Goal: Check status: Check status

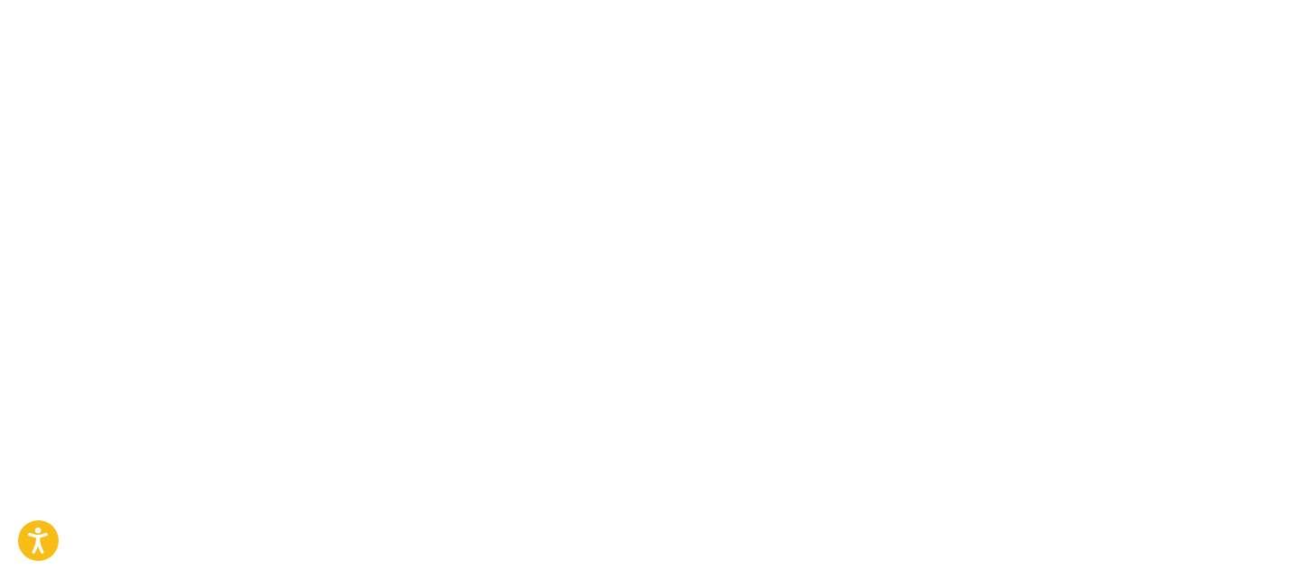
click at [742, 251] on body "Press Option+1 for screen-reader mode, Option+0 to cancel Accessibility Screen-…" at bounding box center [647, 289] width 1294 height 579
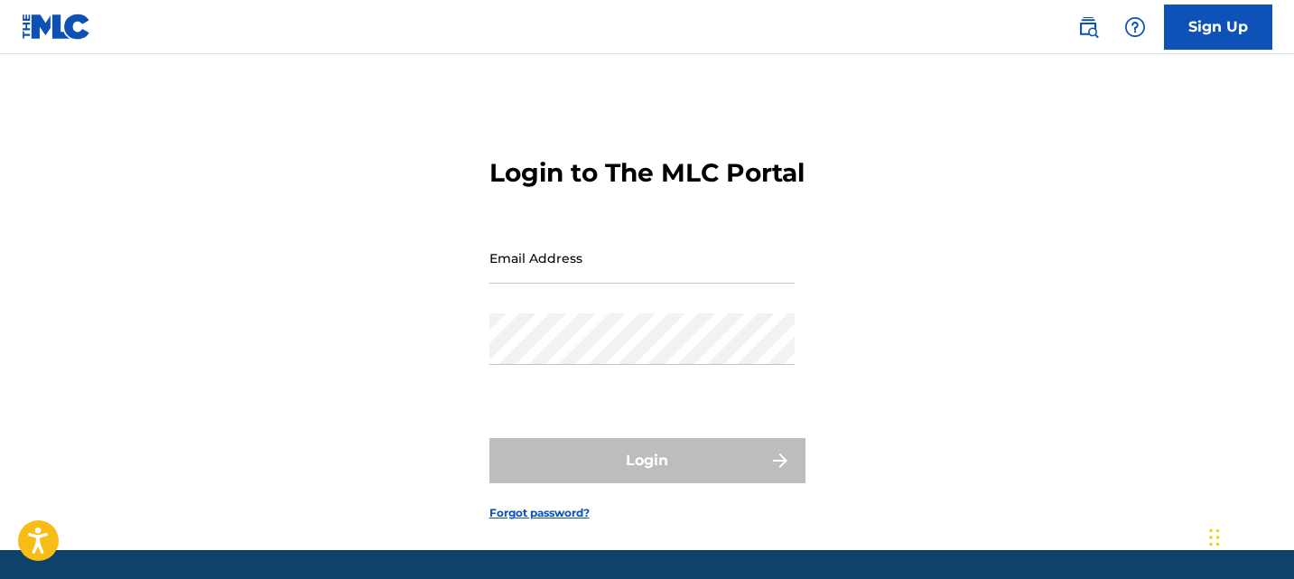
click at [646, 270] on input "Email Address" at bounding box center [641, 257] width 305 height 51
paste input "[EMAIL_ADDRESS][DOMAIN_NAME]"
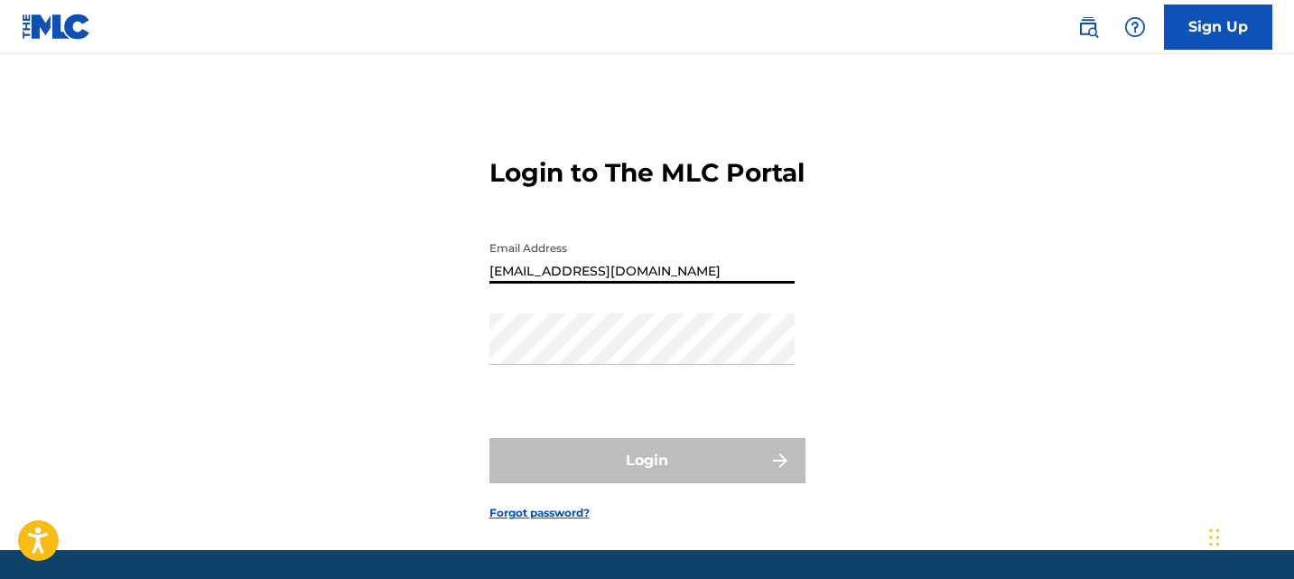
type input "[EMAIL_ADDRESS][DOMAIN_NAME]"
click at [626, 313] on div "Email Address [EMAIL_ADDRESS][DOMAIN_NAME]" at bounding box center [641, 272] width 305 height 81
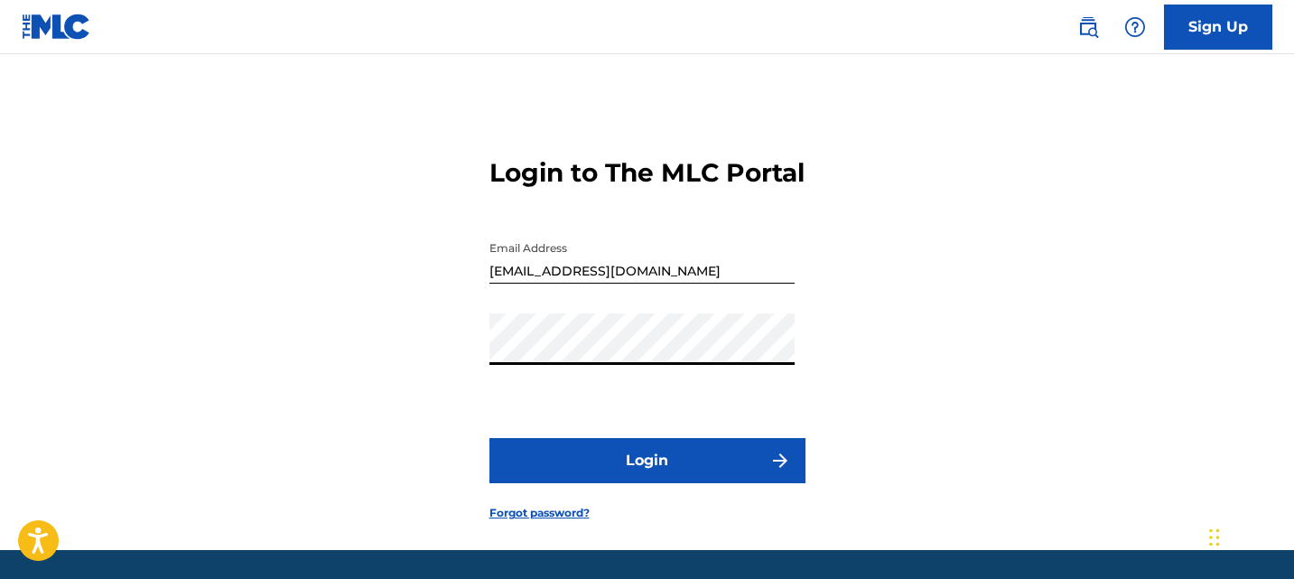
click at [489, 438] on button "Login" at bounding box center [647, 460] width 316 height 45
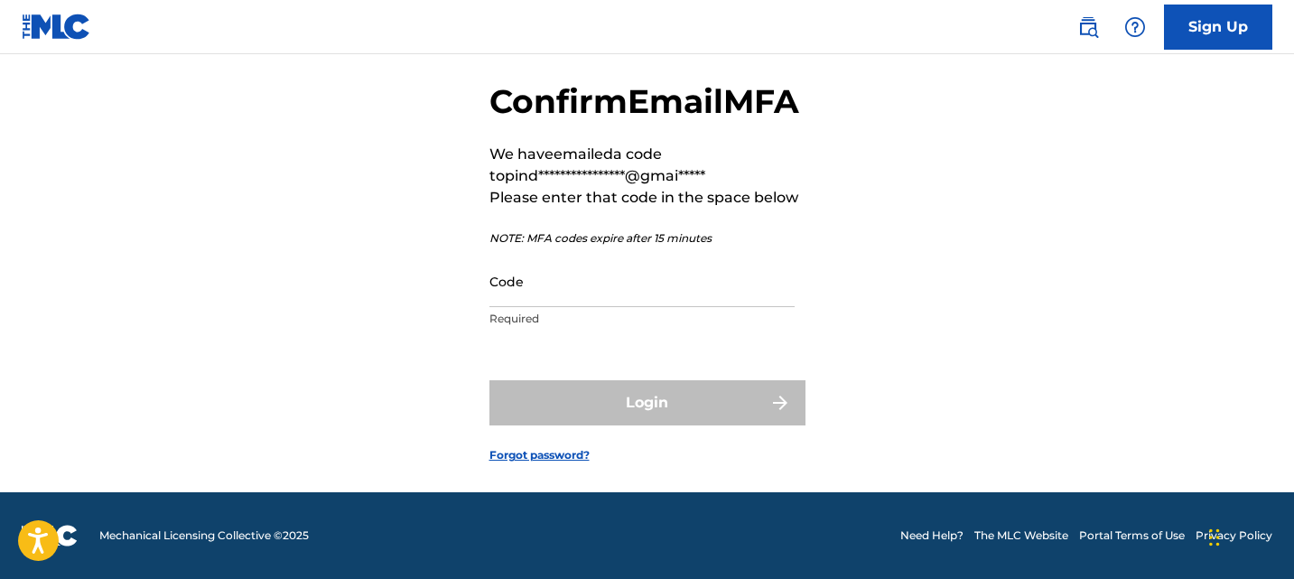
scroll to position [116, 0]
click at [517, 266] on input "Code" at bounding box center [641, 281] width 305 height 51
click at [589, 414] on div "Login" at bounding box center [647, 402] width 316 height 45
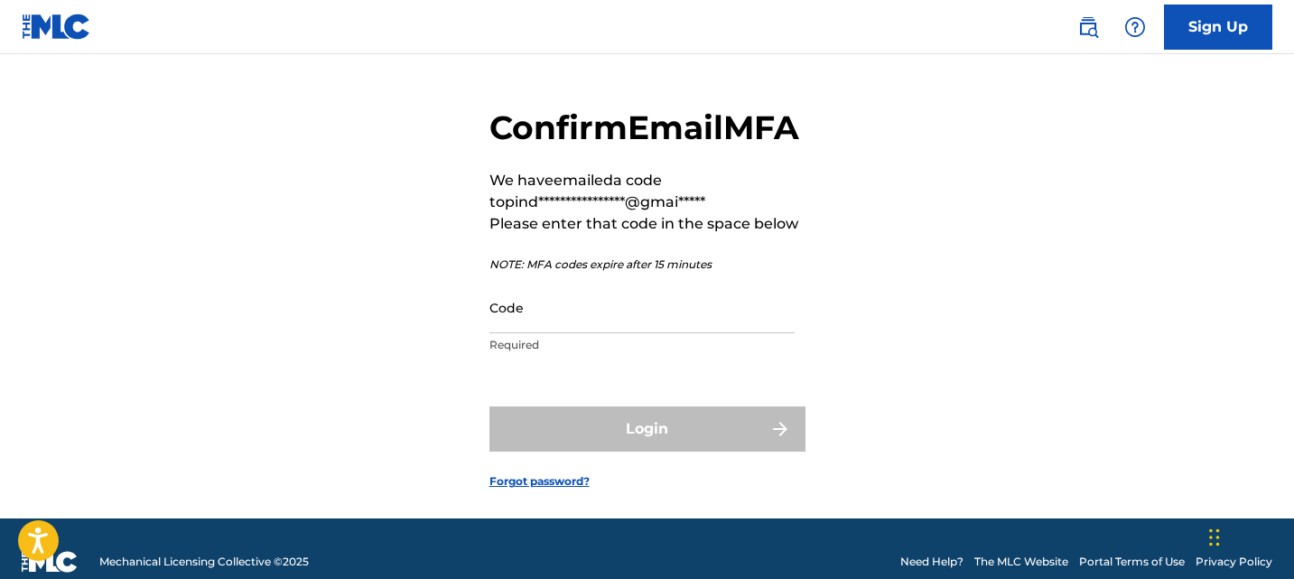
scroll to position [0, 0]
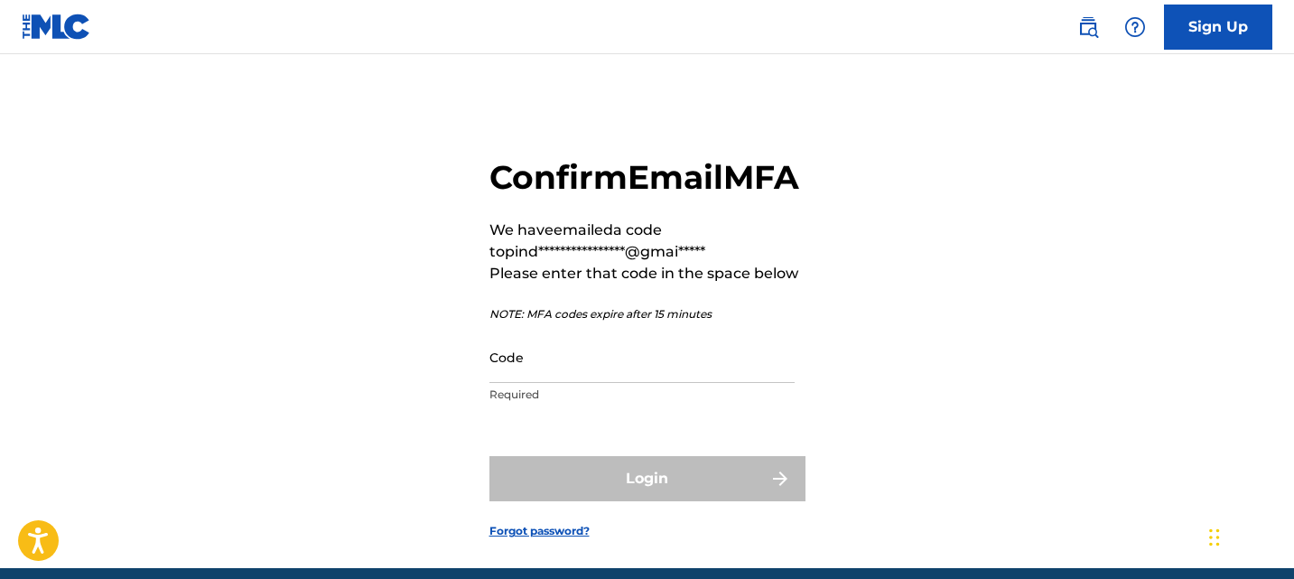
click at [83, 26] on img at bounding box center [57, 27] width 70 height 26
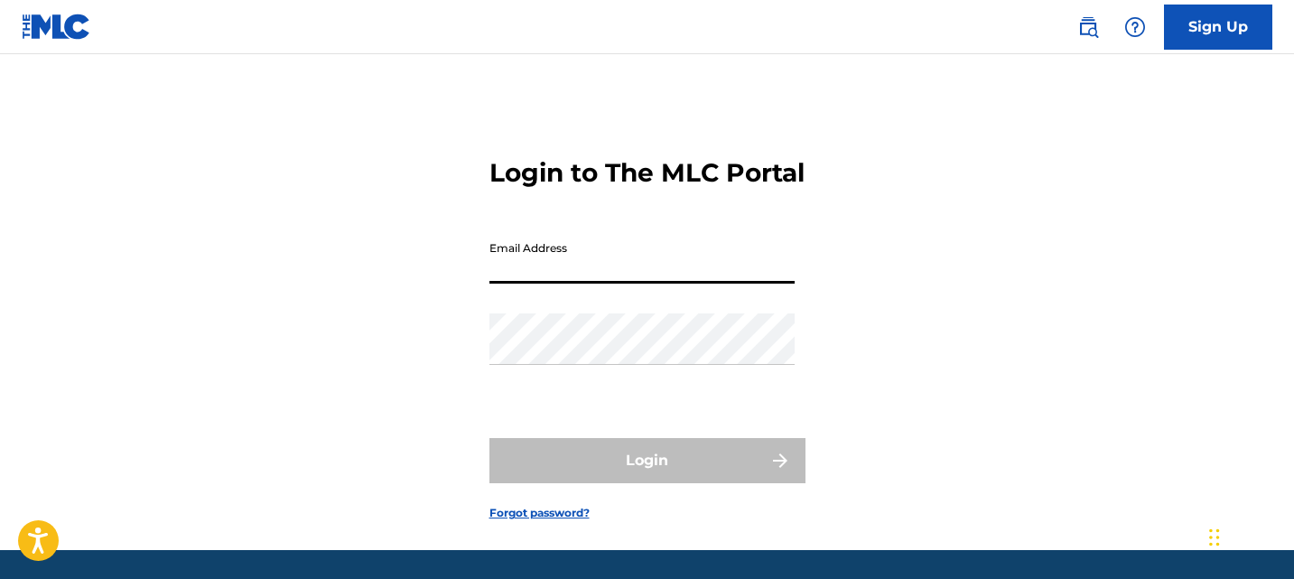
click at [622, 284] on input "Email Address" at bounding box center [641, 257] width 305 height 51
type input "[EMAIL_ADDRESS][DOMAIN_NAME]"
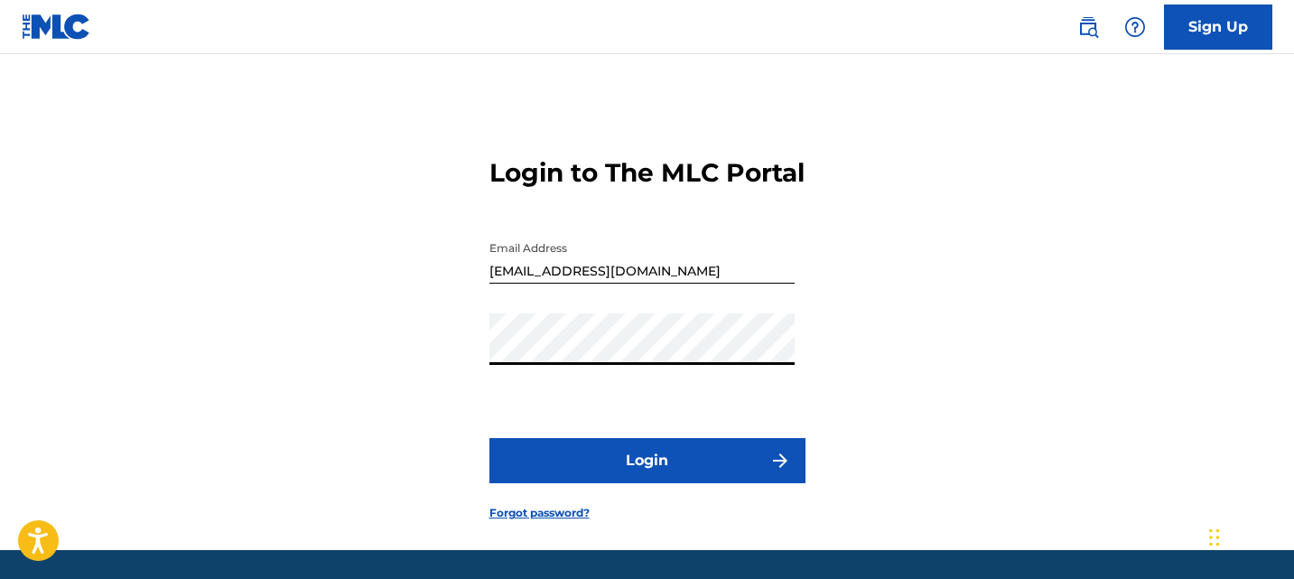
click at [629, 476] on button "Login" at bounding box center [647, 460] width 316 height 45
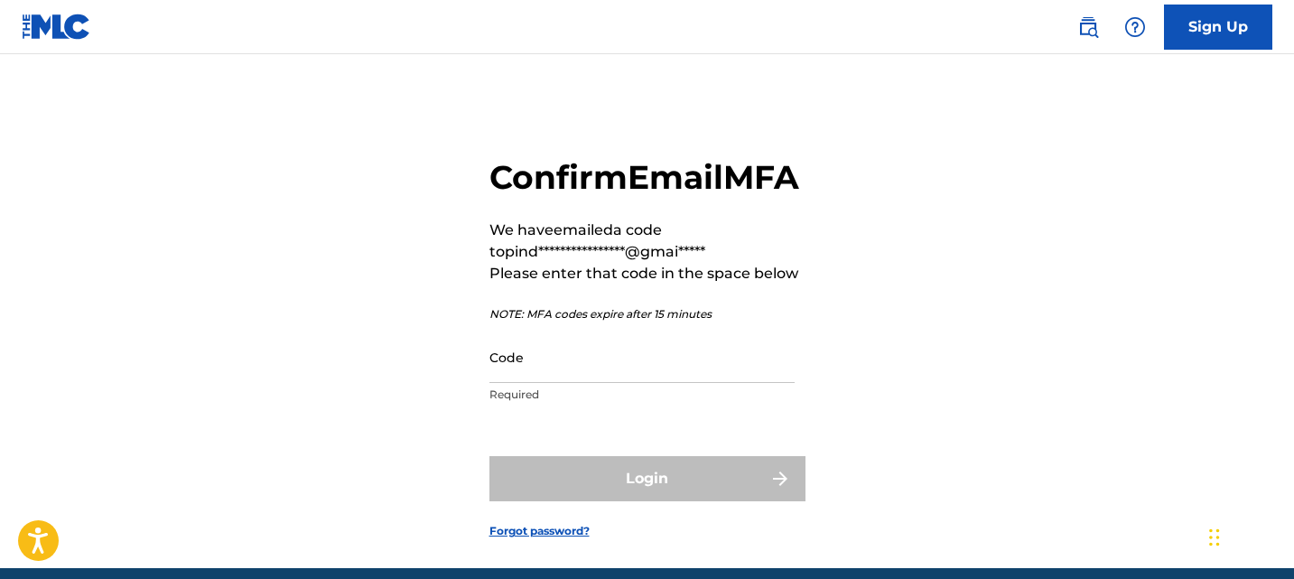
click at [625, 383] on input "Code" at bounding box center [641, 356] width 305 height 51
paste input "070604"
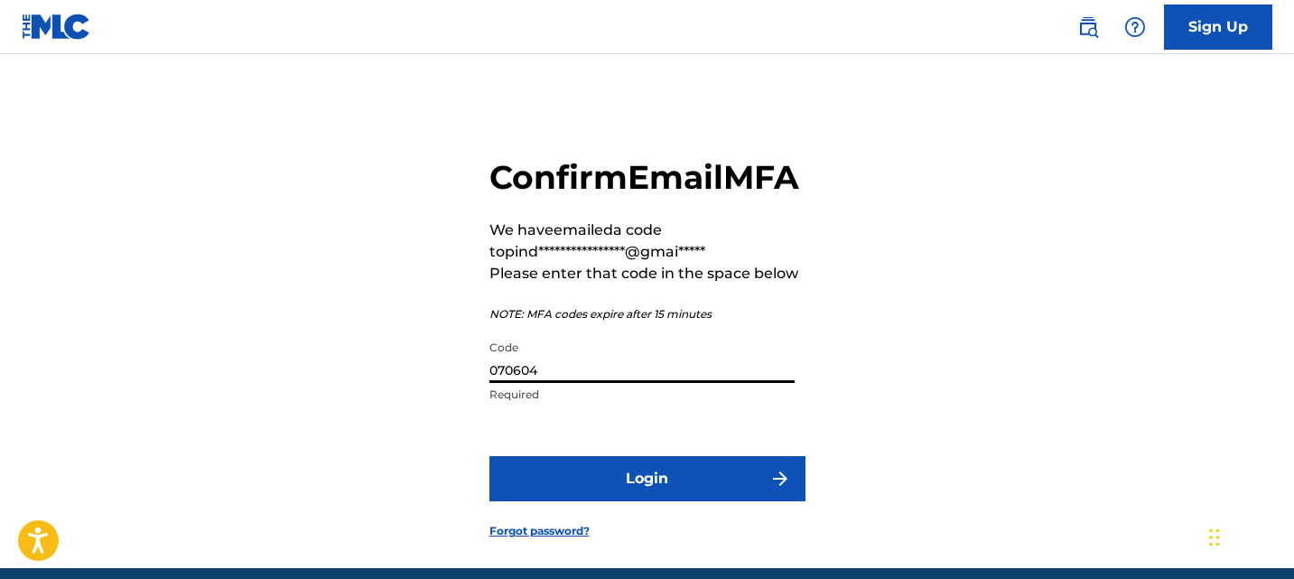
type input "070604"
click at [644, 501] on button "Login" at bounding box center [647, 478] width 316 height 45
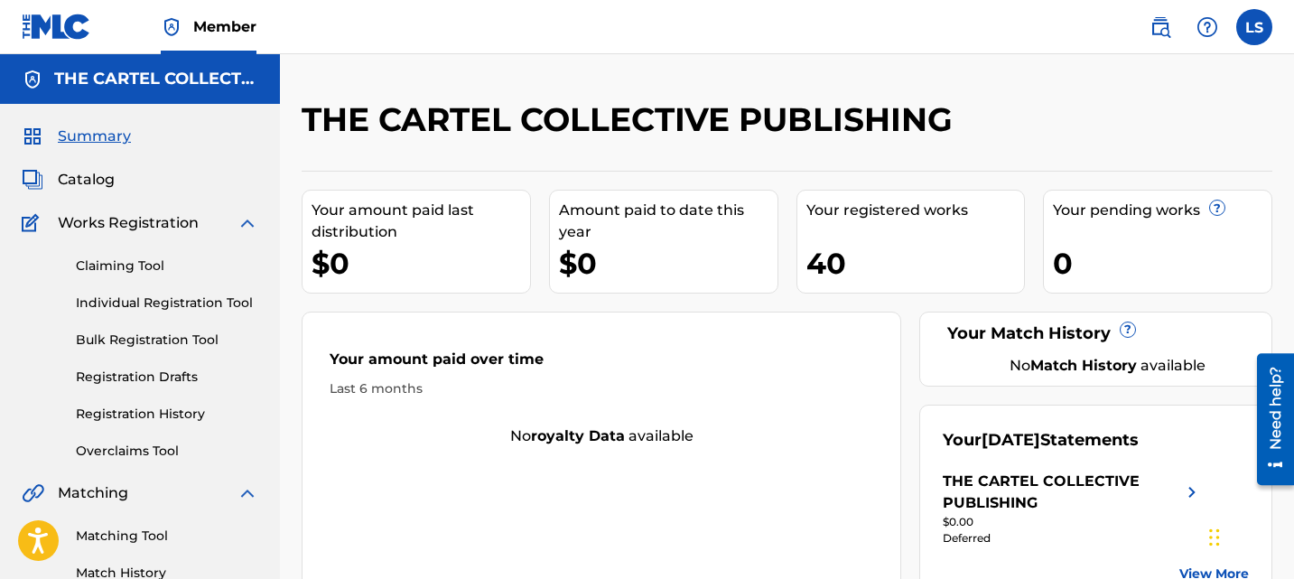
click at [666, 328] on div "Your amount paid over time Last 6 months" at bounding box center [601, 373] width 598 height 104
click at [1250, 31] on label at bounding box center [1254, 27] width 36 height 36
click at [1254, 27] on input "LS [PERSON_NAME] [EMAIL_ADDRESS][DOMAIN_NAME] Notification Preferences Profile …" at bounding box center [1254, 27] width 0 height 0
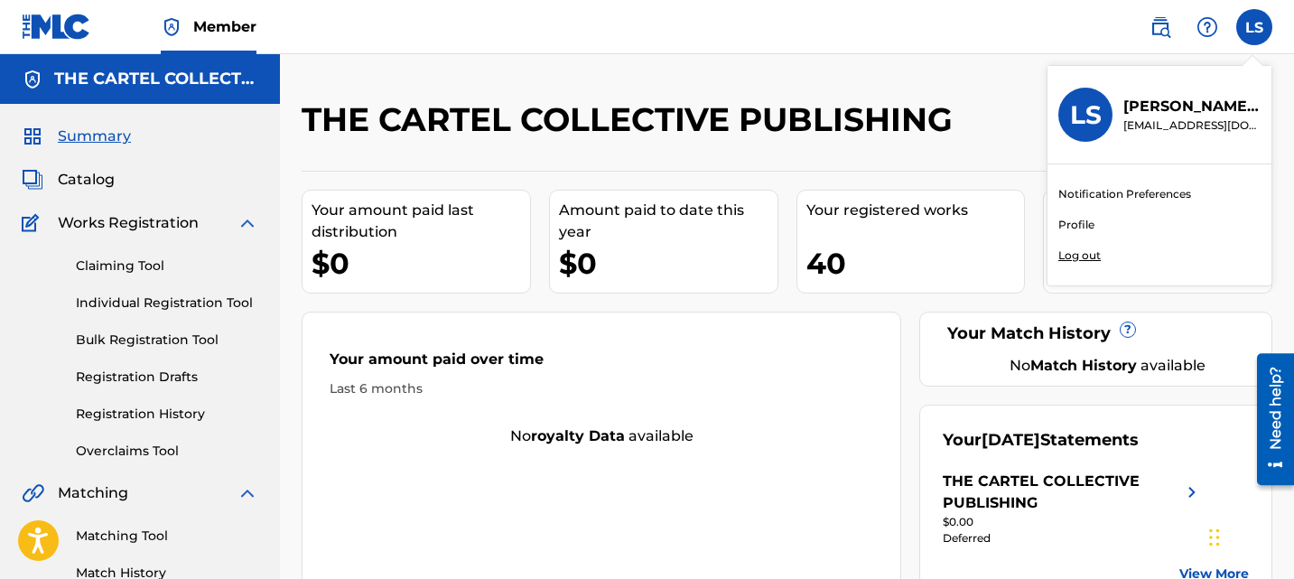
click at [1067, 222] on link "Profile" at bounding box center [1076, 225] width 36 height 16
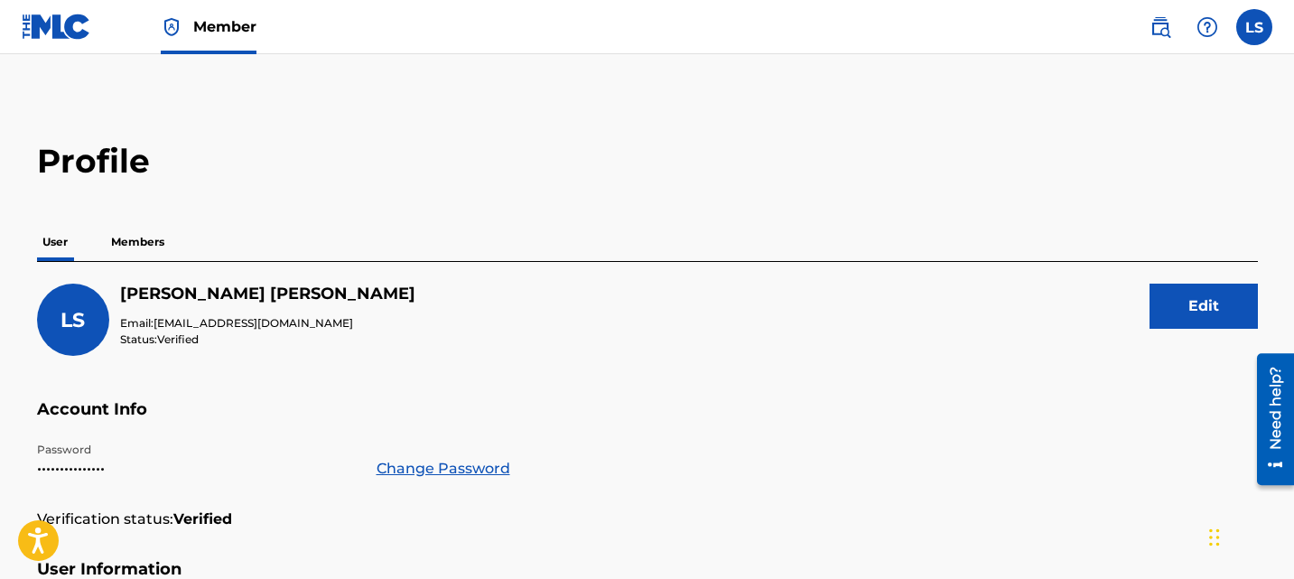
click at [124, 235] on p "Members" at bounding box center [138, 242] width 64 height 38
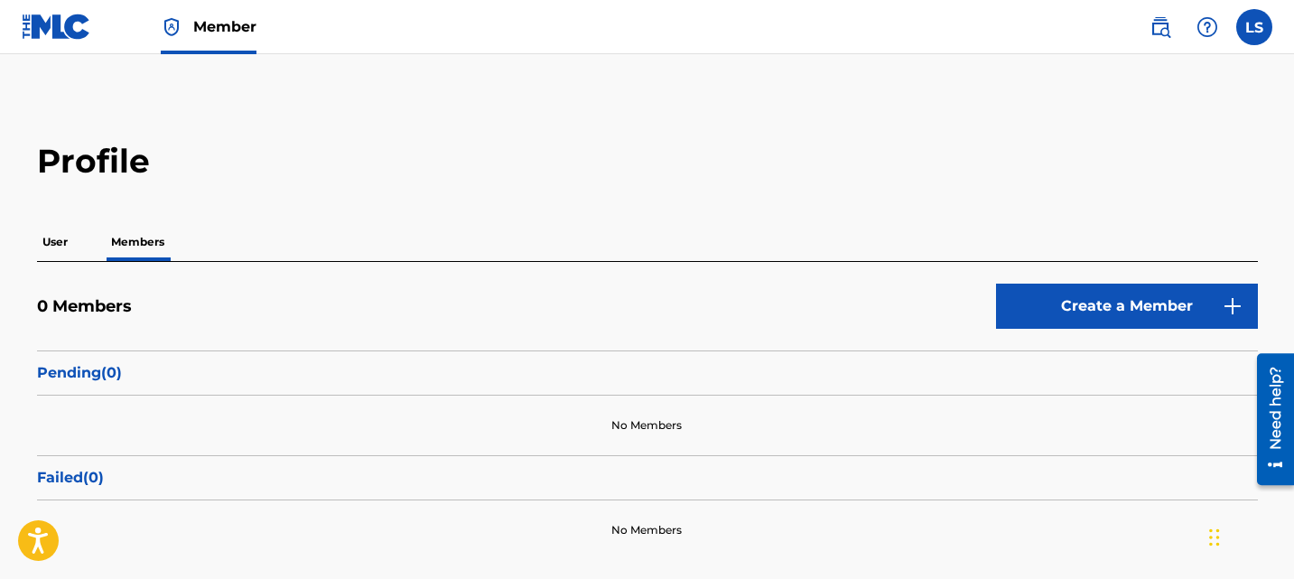
click at [1247, 22] on label at bounding box center [1254, 27] width 36 height 36
click at [1254, 27] on input "LS [PERSON_NAME] [EMAIL_ADDRESS][DOMAIN_NAME] Notification Preferences Profile …" at bounding box center [1254, 27] width 0 height 0
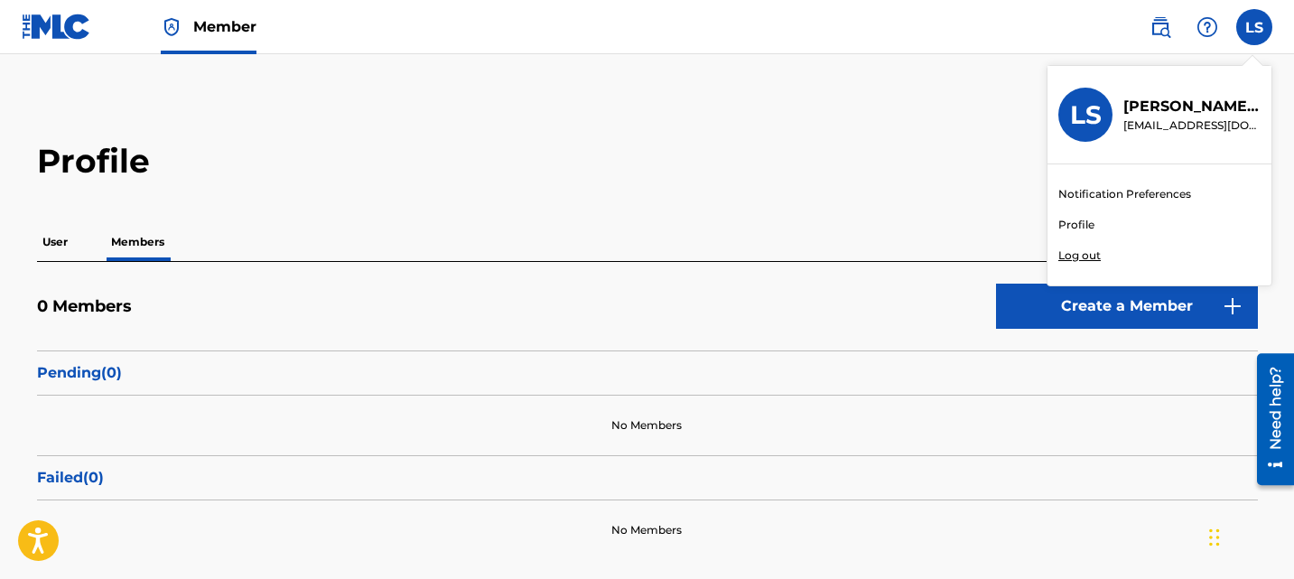
click at [1125, 189] on link "Notification Preferences" at bounding box center [1124, 194] width 133 height 16
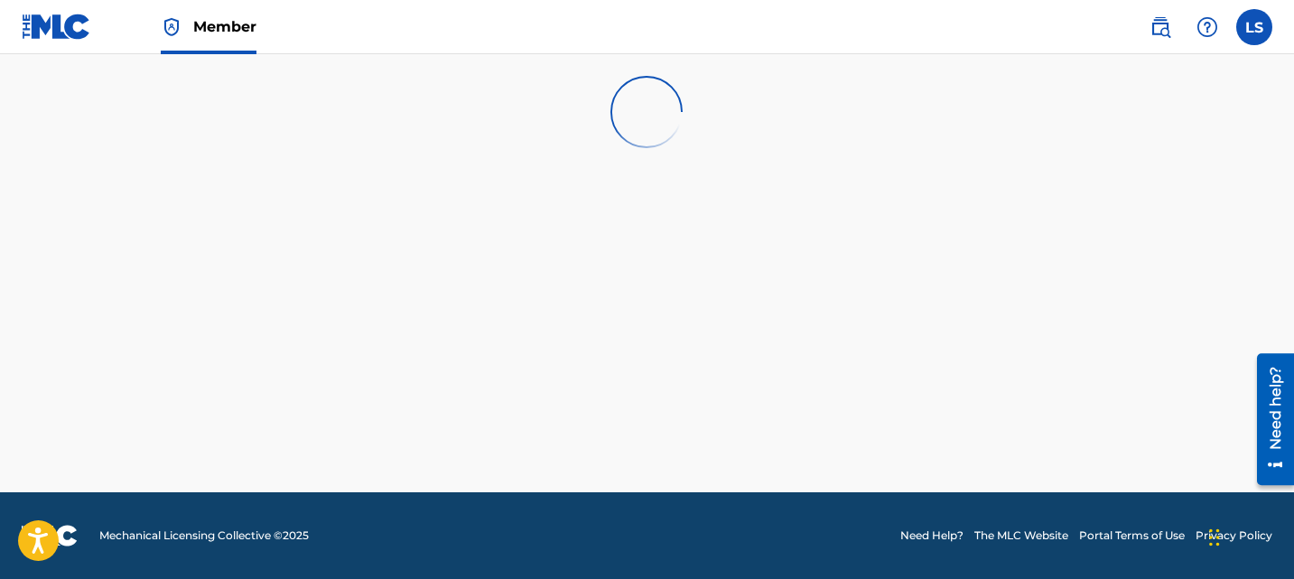
click at [46, 24] on img at bounding box center [57, 27] width 70 height 26
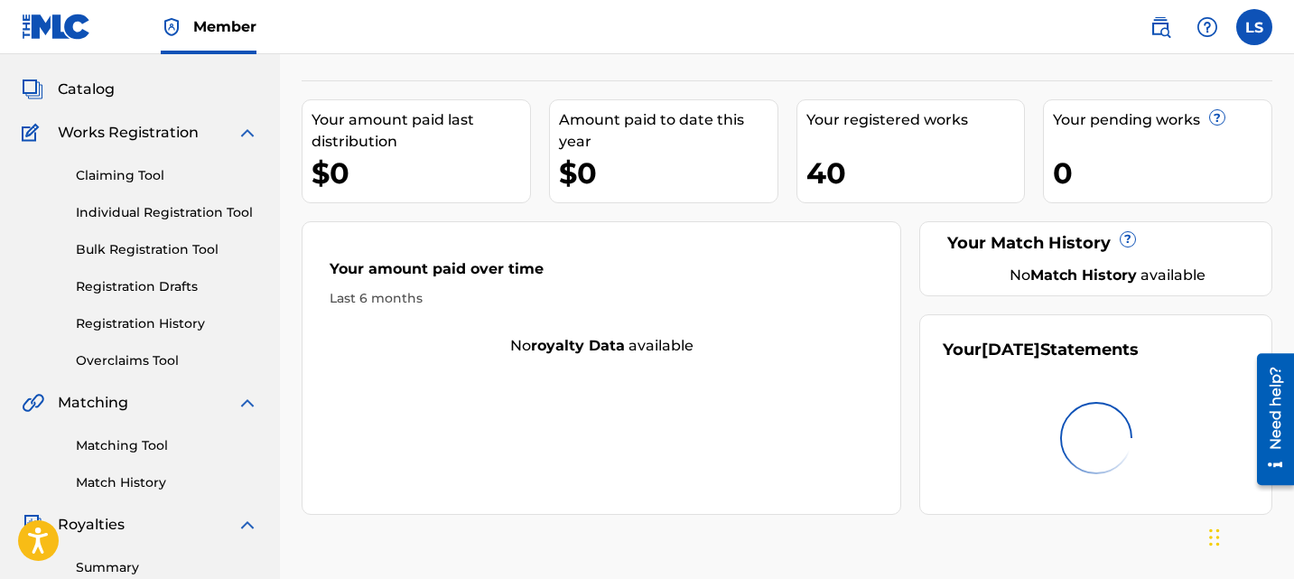
scroll to position [135, 0]
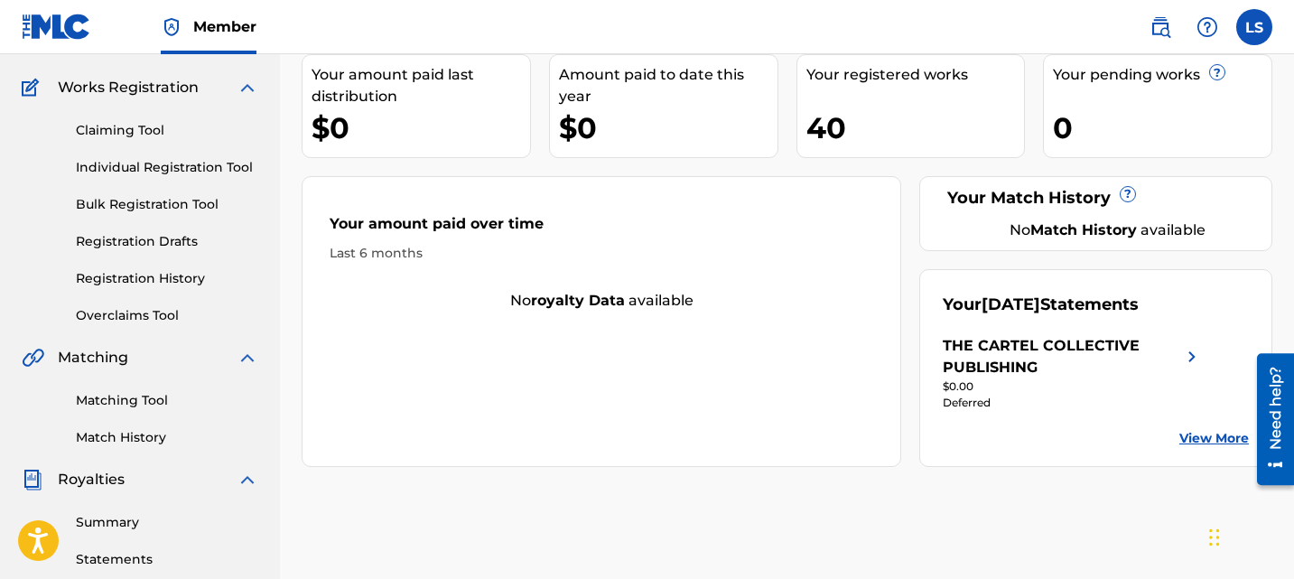
click at [128, 313] on link "Overclaims Tool" at bounding box center [167, 315] width 182 height 19
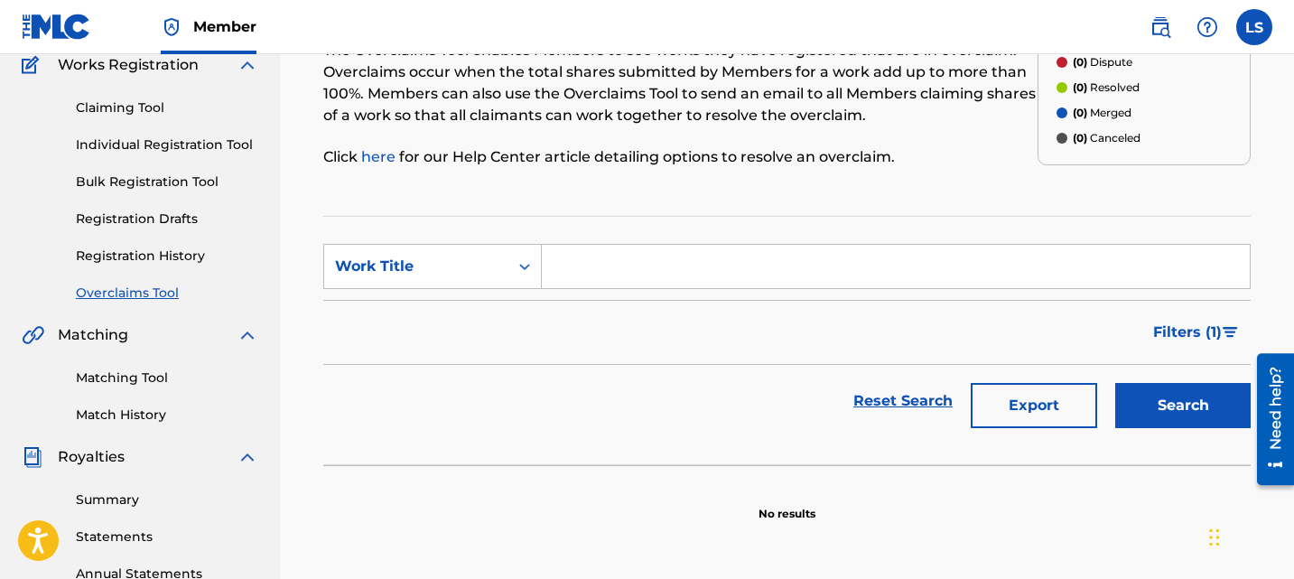
scroll to position [337, 0]
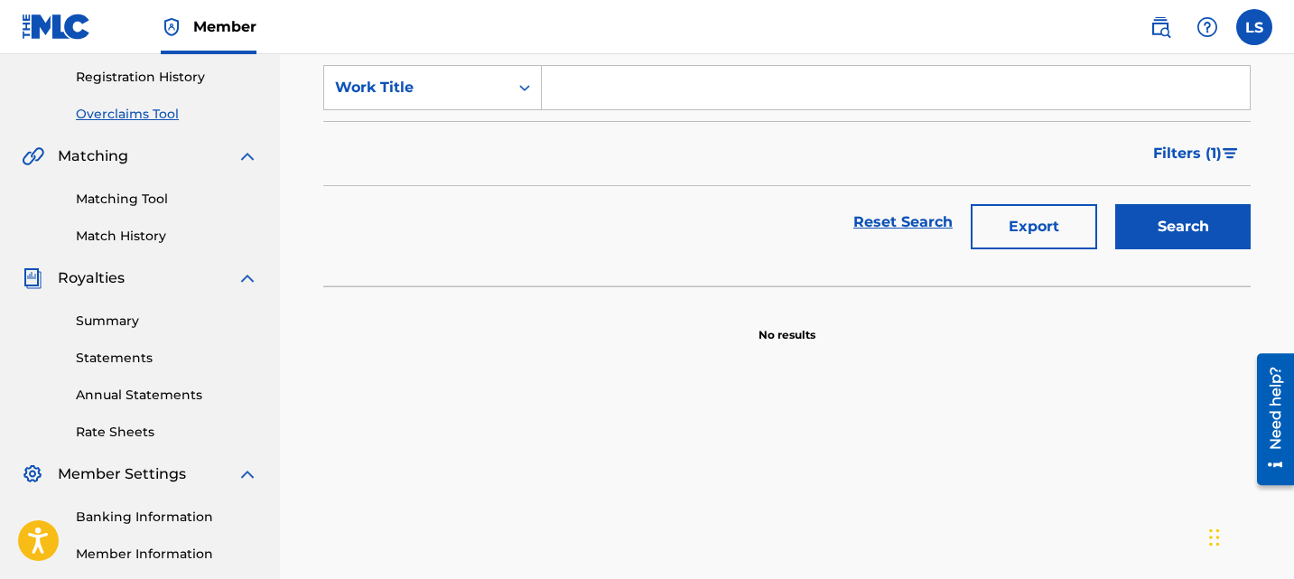
click at [143, 316] on link "Summary" at bounding box center [167, 320] width 182 height 19
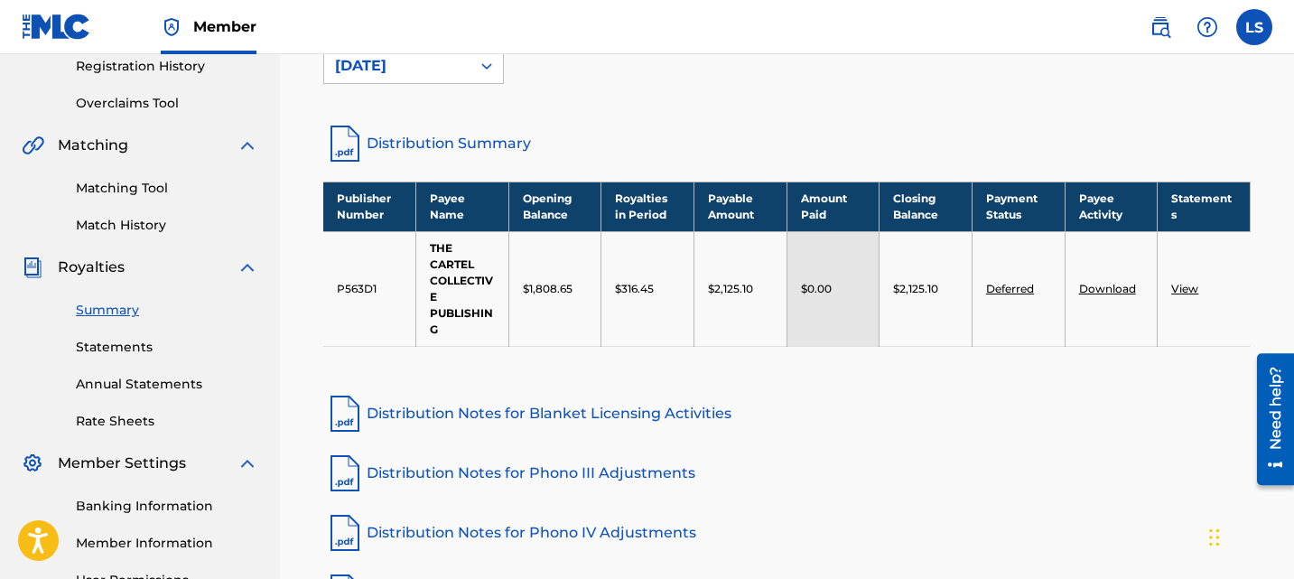
scroll to position [332, 0]
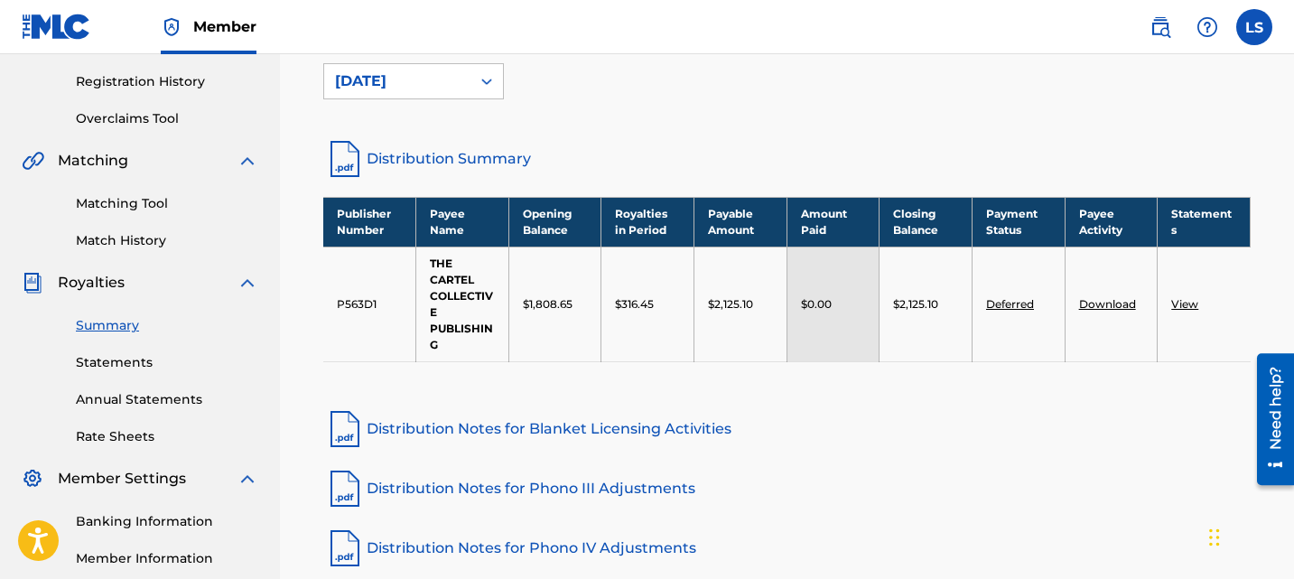
click at [456, 99] on div "Distribution Period: [DATE]" at bounding box center [786, 78] width 927 height 76
click at [439, 87] on div "[DATE]" at bounding box center [397, 81] width 125 height 22
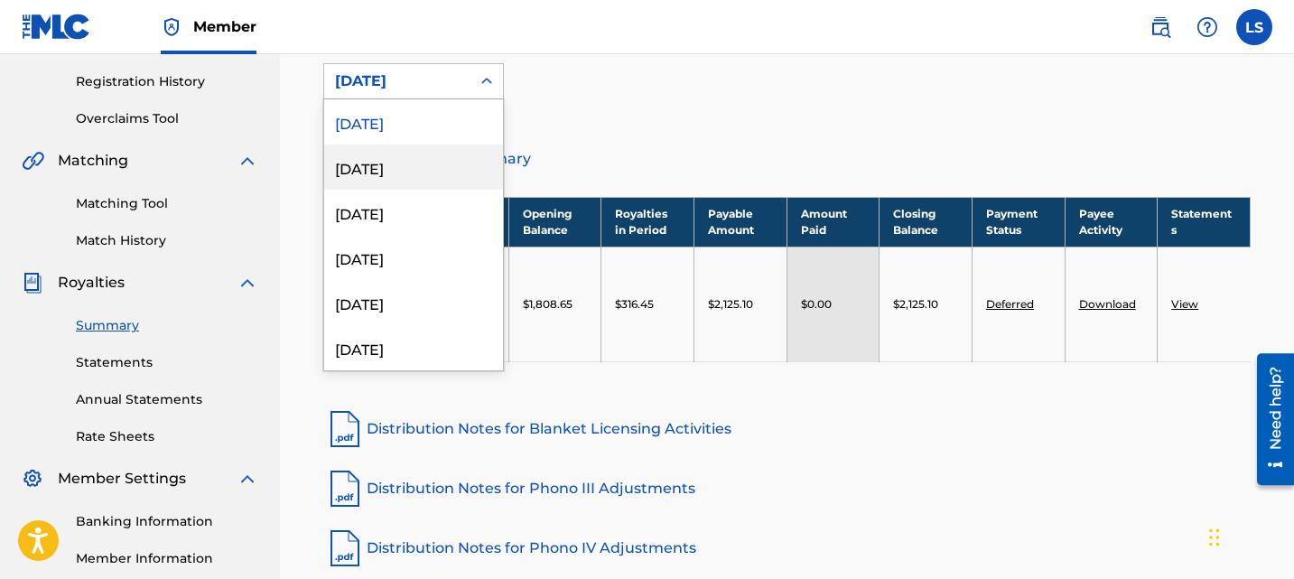
click at [439, 151] on div "[DATE]" at bounding box center [413, 166] width 179 height 45
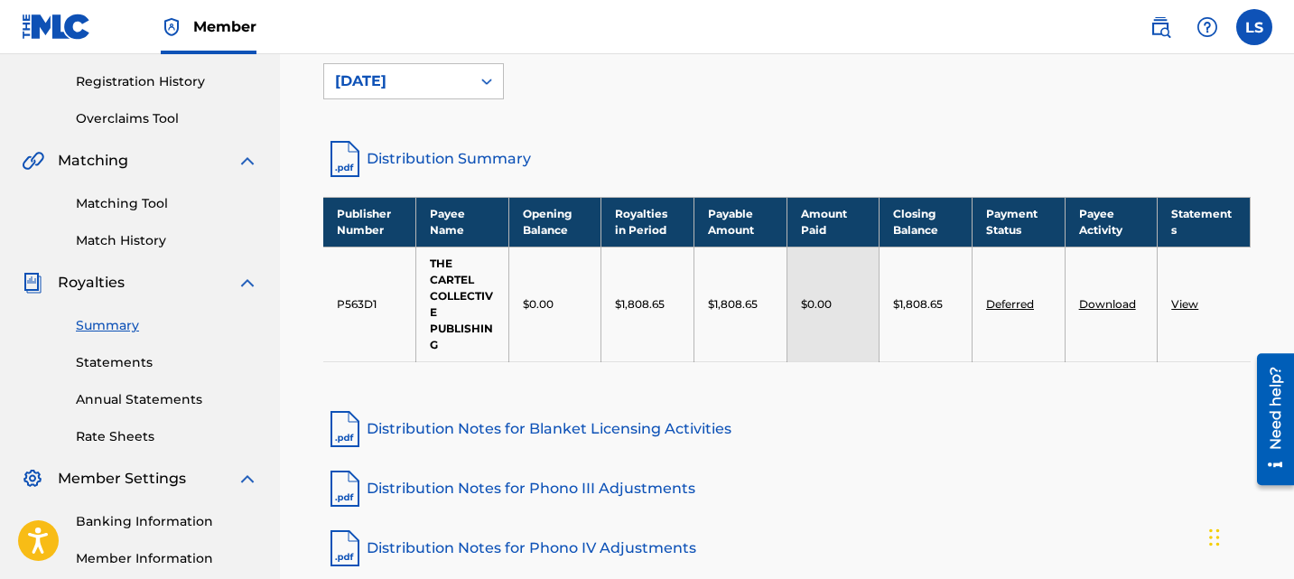
click at [548, 117] on div "Royalties Select your desired distribution period from the drop-down menu to se…" at bounding box center [787, 250] width 971 height 877
click at [484, 104] on div "Distribution Period: [DATE]" at bounding box center [786, 78] width 927 height 76
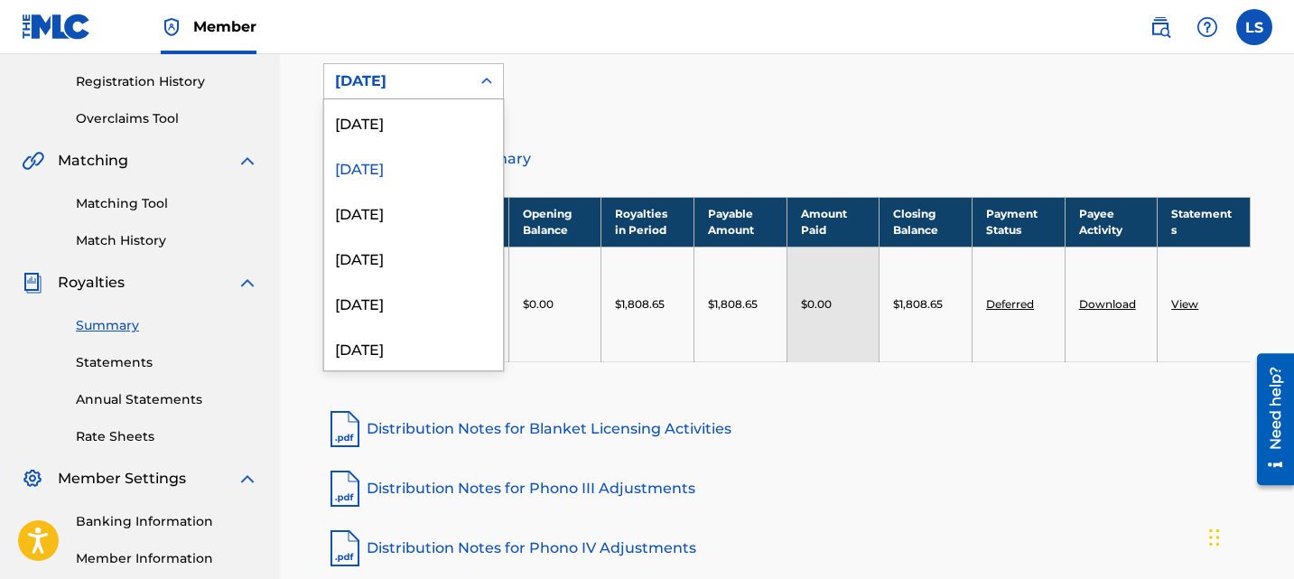
click at [442, 95] on div "[DATE]" at bounding box center [397, 81] width 146 height 34
click at [415, 136] on div "[DATE]" at bounding box center [413, 121] width 179 height 45
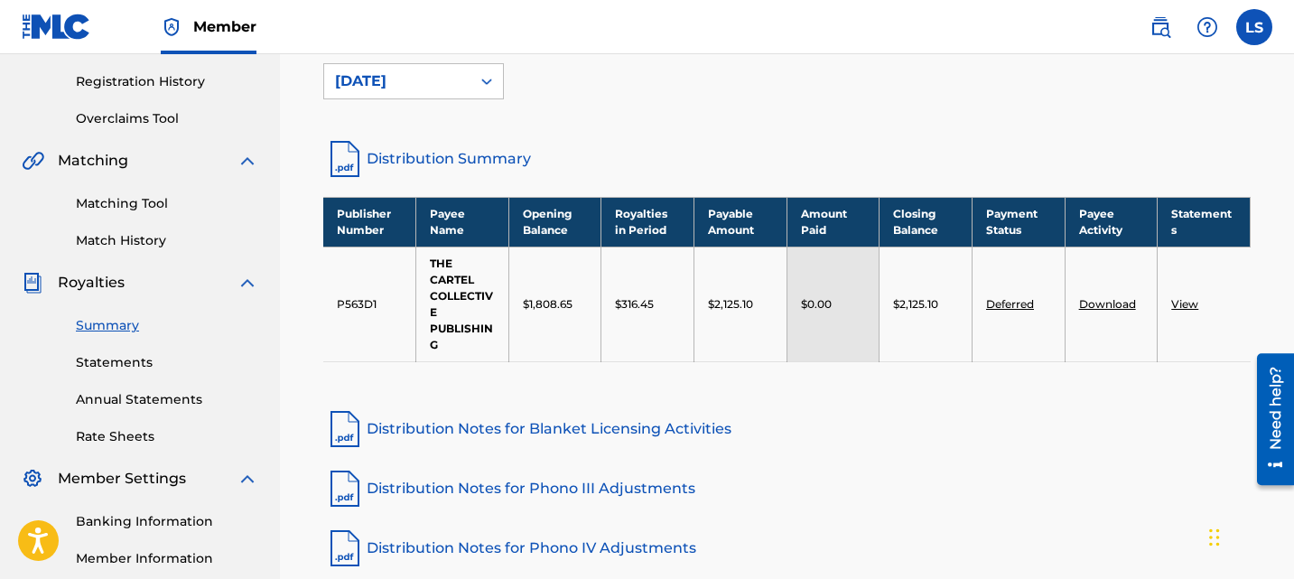
click at [670, 194] on div "Royalties Select your desired distribution period from the drop-down menu to se…" at bounding box center [787, 250] width 971 height 877
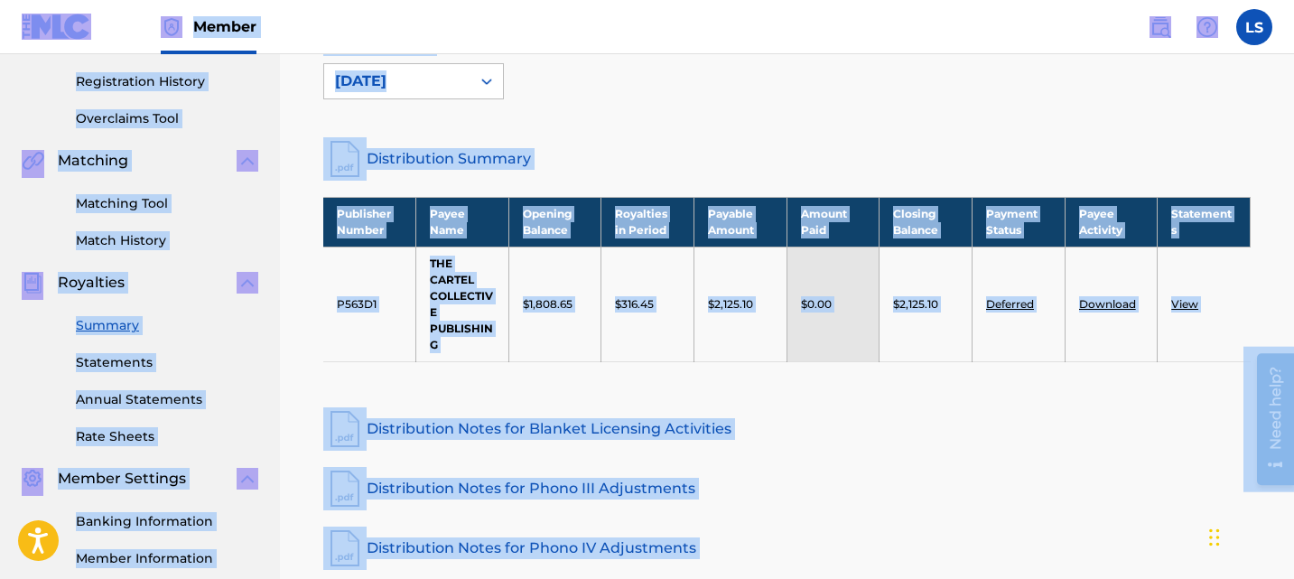
click at [670, 194] on div "Royalties Select your desired distribution period from the drop-down menu to se…" at bounding box center [787, 250] width 971 height 877
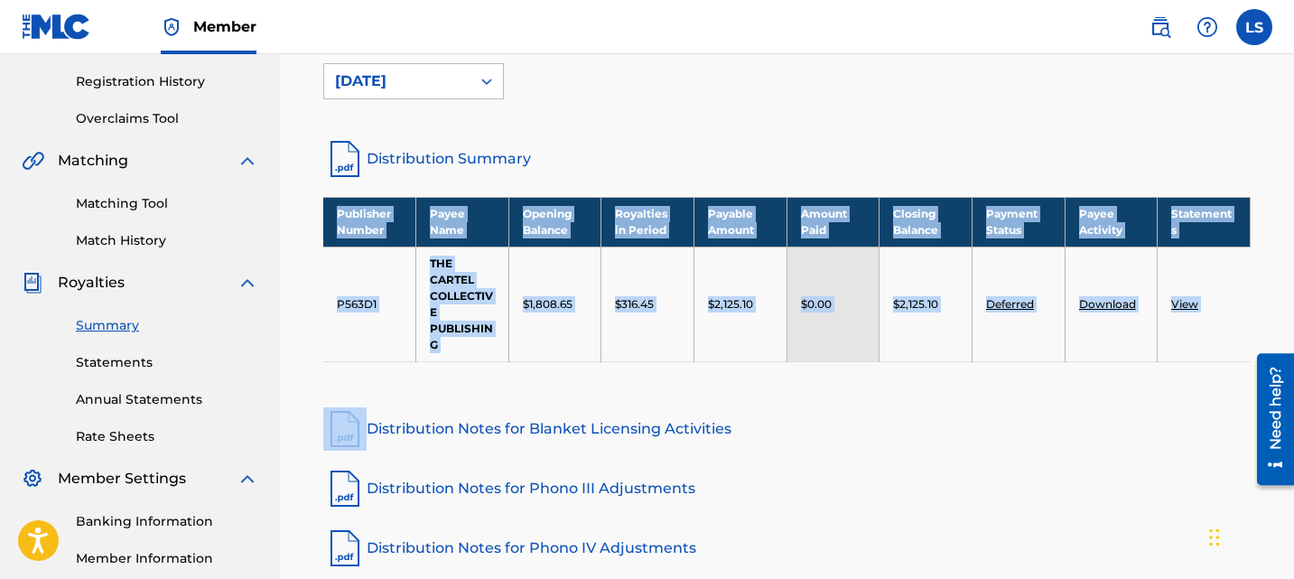
click at [670, 194] on div "Royalties Select your desired distribution period from the drop-down menu to se…" at bounding box center [787, 250] width 971 height 877
click at [690, 159] on link "Distribution Summary" at bounding box center [786, 158] width 927 height 43
